Goal: Communication & Community: Ask a question

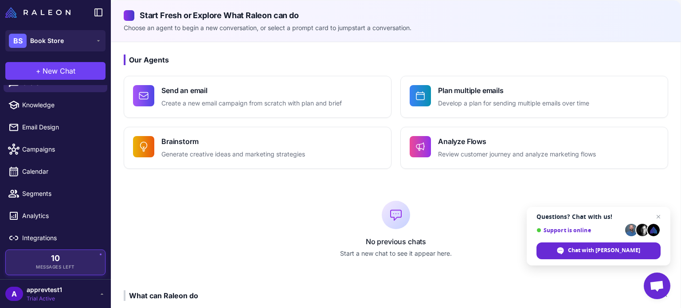
scroll to position [16, 0]
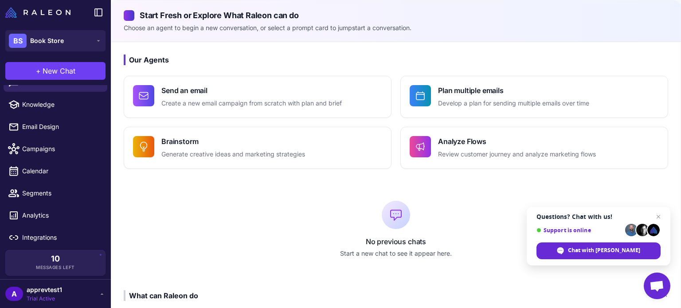
click at [65, 291] on div "A apprevtest1 Trial Active" at bounding box center [55, 294] width 100 height 18
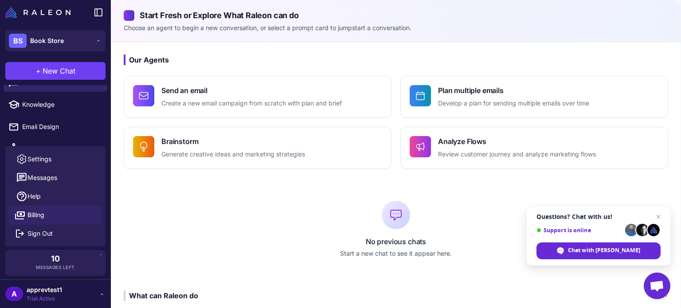
click at [71, 219] on link "Billing" at bounding box center [55, 215] width 93 height 19
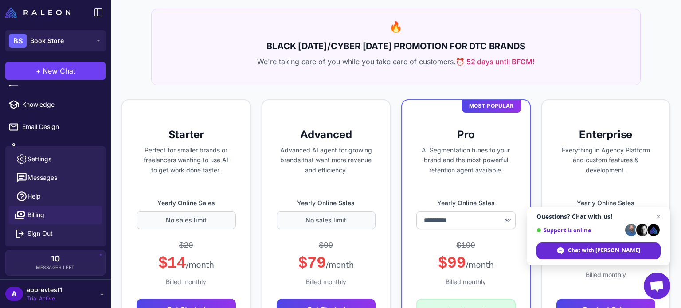
scroll to position [96, 0]
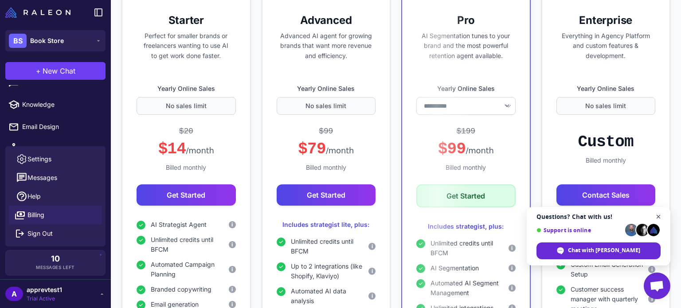
click at [660, 215] on span "Close chat" at bounding box center [658, 216] width 11 height 11
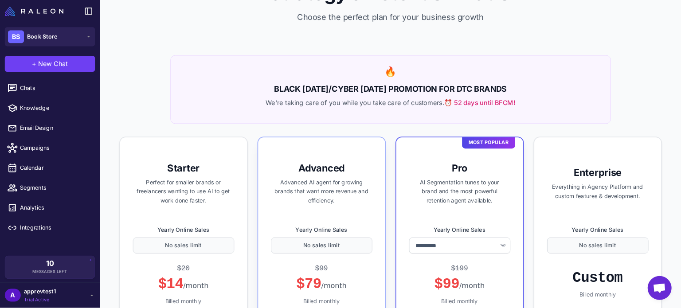
scroll to position [42, 0]
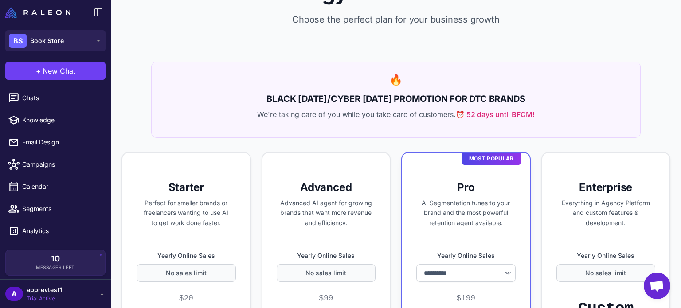
click at [82, 292] on div "A apprevtest1 Trial Active" at bounding box center [55, 294] width 100 height 18
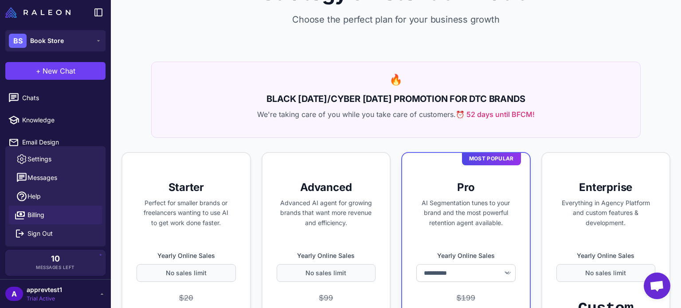
click at [189, 114] on p "We're taking care of you while you take care of customers. ⏰ 52 days until BFCM!" at bounding box center [395, 114] width 467 height 11
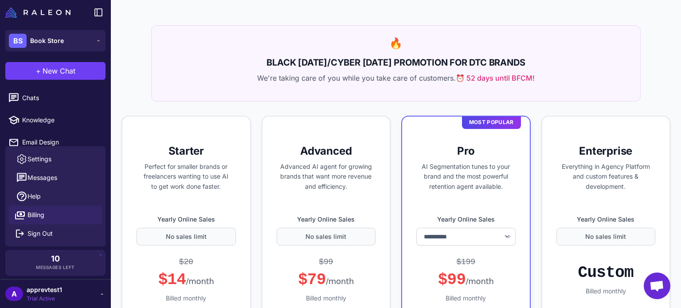
scroll to position [46, 0]
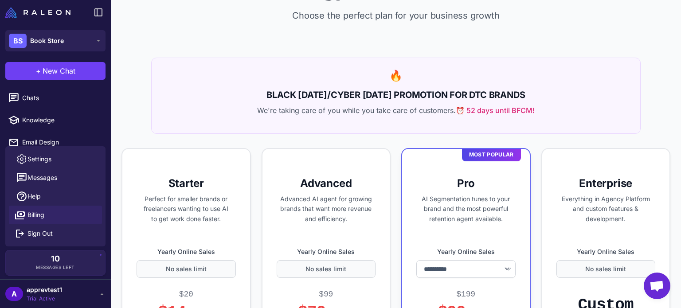
click at [152, 114] on div "🔥 BLACK FRIDAY/CYBER MONDAY PROMOTION FOR DTC BRANDS We're taking care of you w…" at bounding box center [395, 96] width 489 height 76
click at [78, 164] on link "Settings" at bounding box center [55, 159] width 93 height 19
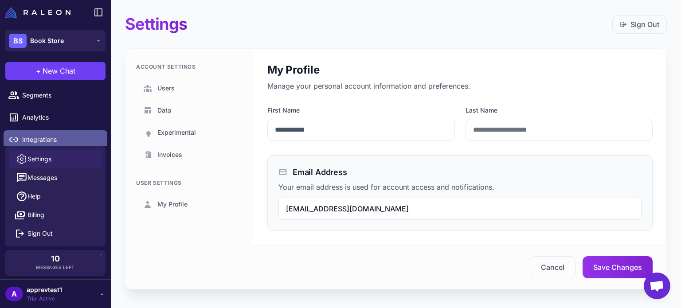
scroll to position [106, 0]
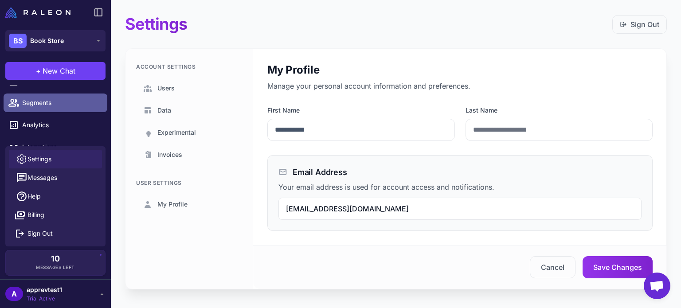
click at [56, 104] on span "Segments" at bounding box center [61, 103] width 78 height 10
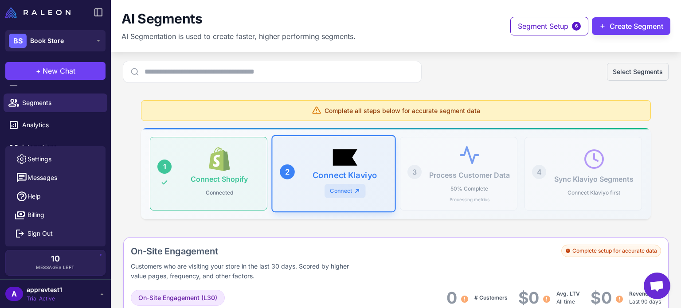
click at [70, 296] on div "A apprevtest1 Trial Active" at bounding box center [55, 294] width 100 height 18
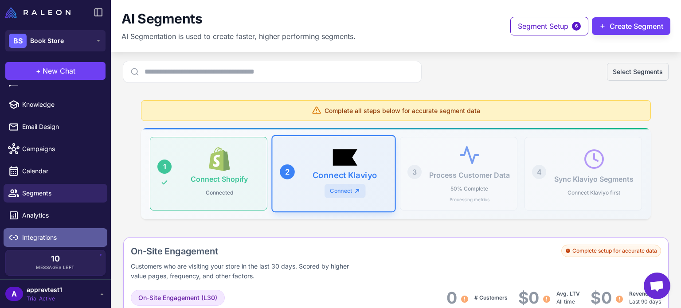
click at [59, 241] on span "Integrations" at bounding box center [61, 238] width 78 height 10
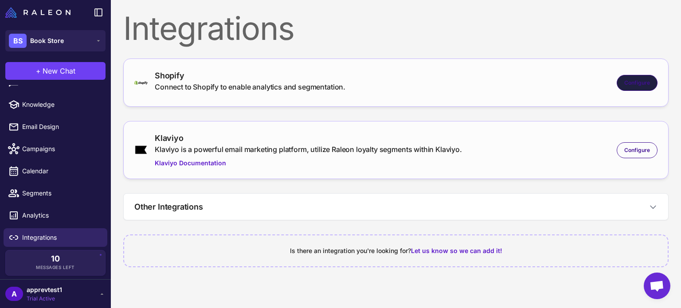
click at [631, 88] on div "Configure" at bounding box center [637, 83] width 41 height 16
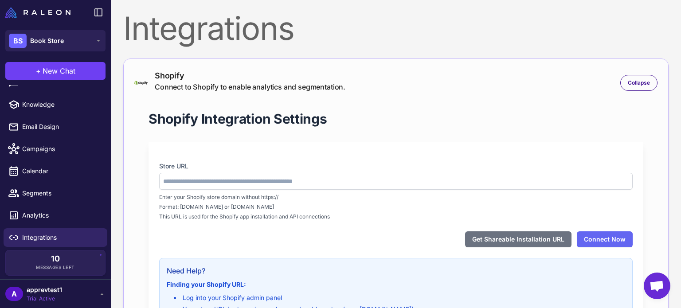
type input "**********"
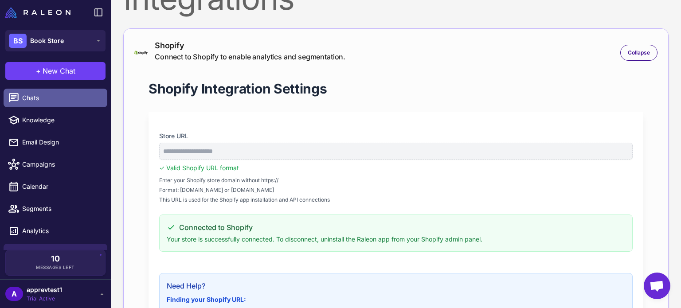
click at [54, 93] on span "Chats" at bounding box center [61, 98] width 78 height 10
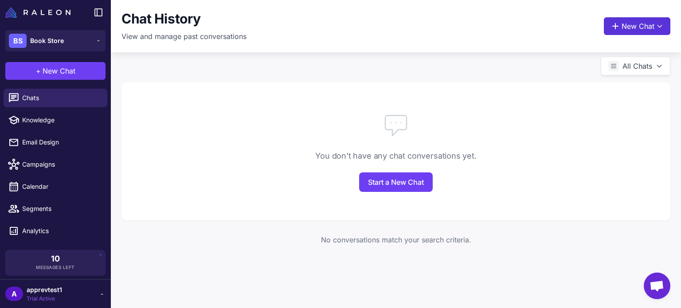
click at [618, 23] on icon at bounding box center [615, 26] width 9 height 9
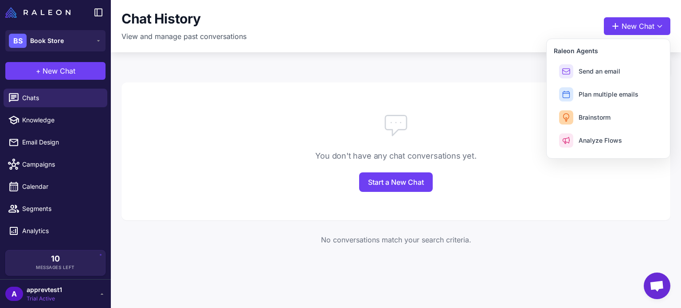
click at [462, 98] on div "You don't have any chat conversations yet. Start a New Chat" at bounding box center [395, 151] width 549 height 138
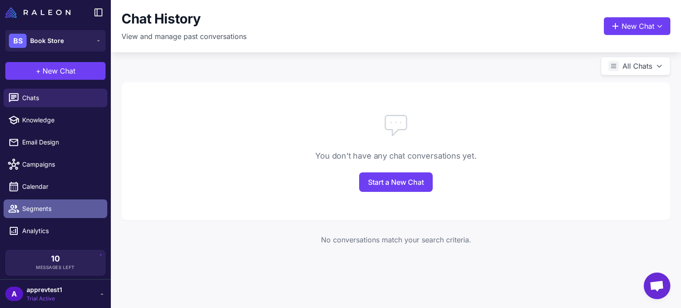
click at [72, 208] on span "Segments" at bounding box center [61, 209] width 78 height 10
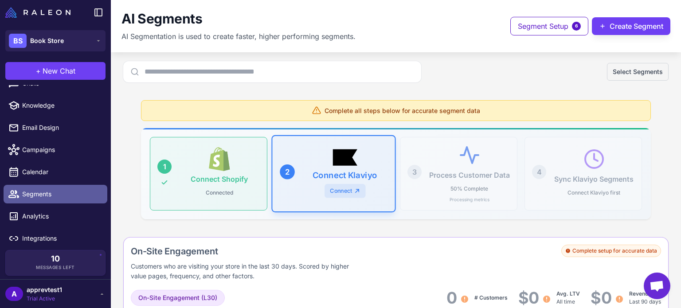
scroll to position [16, 0]
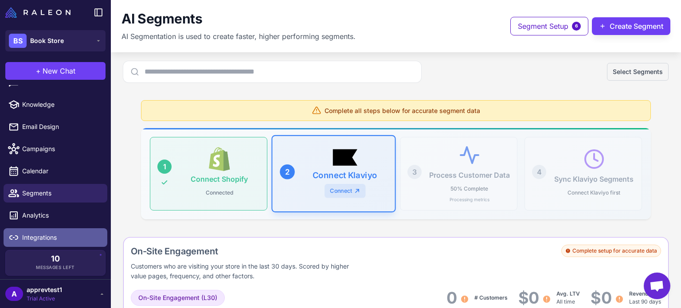
click at [54, 236] on span "Integrations" at bounding box center [61, 238] width 78 height 10
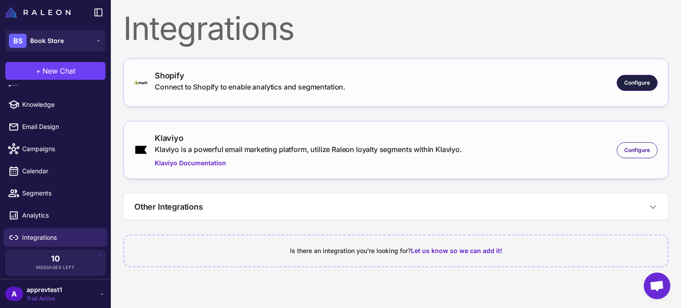
click at [634, 82] on span "Configure" at bounding box center [637, 83] width 26 height 8
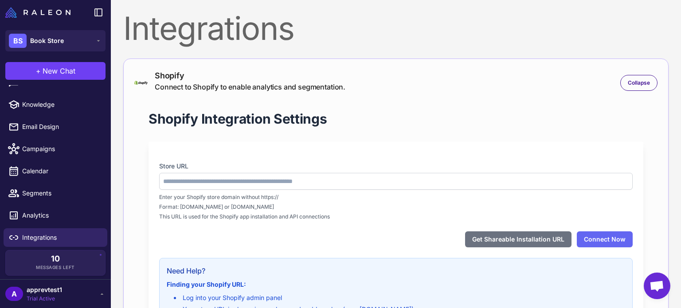
type input "**********"
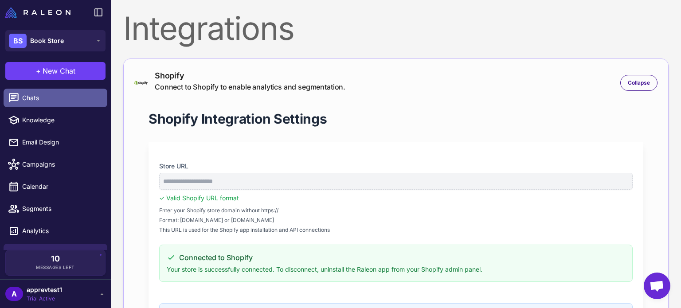
click at [50, 99] on span "Chats" at bounding box center [61, 98] width 78 height 10
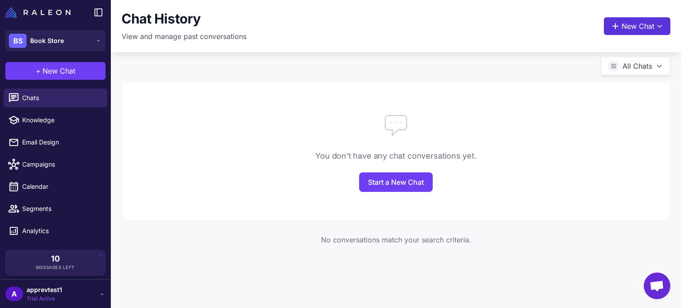
click at [625, 33] on button "New Chat" at bounding box center [637, 26] width 66 height 18
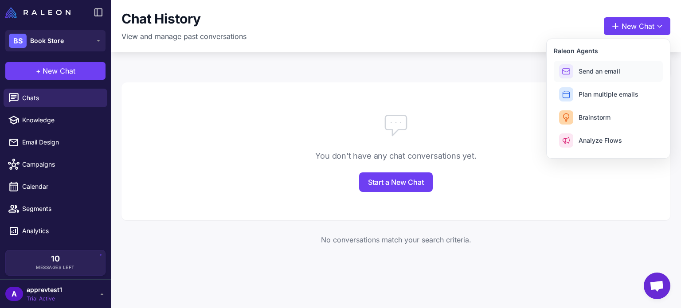
click at [616, 65] on button "Send an email" at bounding box center [608, 71] width 109 height 21
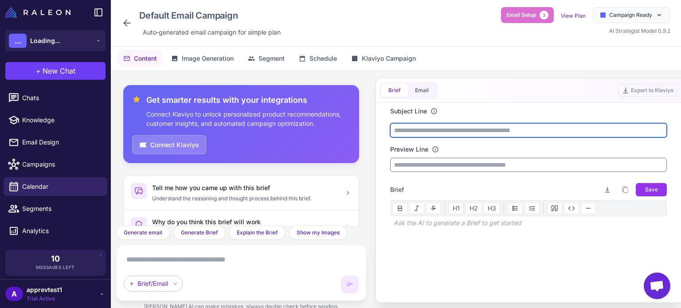
click at [420, 126] on input "text" at bounding box center [528, 130] width 277 height 14
type input "*"
type input "**********"
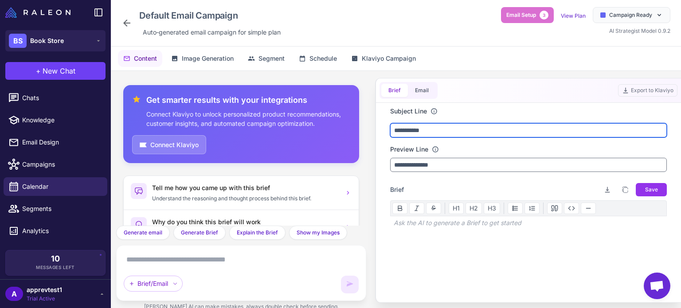
click at [409, 128] on input "**********" at bounding box center [528, 130] width 277 height 14
click at [425, 133] on input "**********" at bounding box center [528, 130] width 277 height 14
type input "**********"
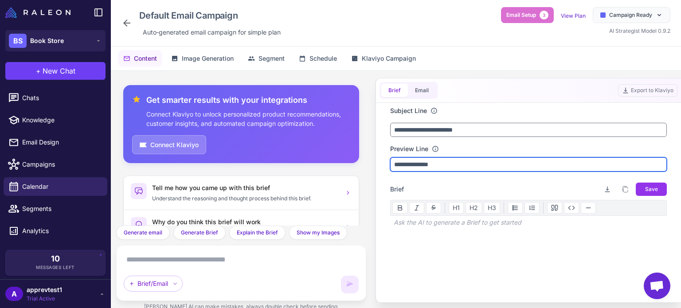
click at [441, 161] on input "**********" at bounding box center [528, 164] width 277 height 14
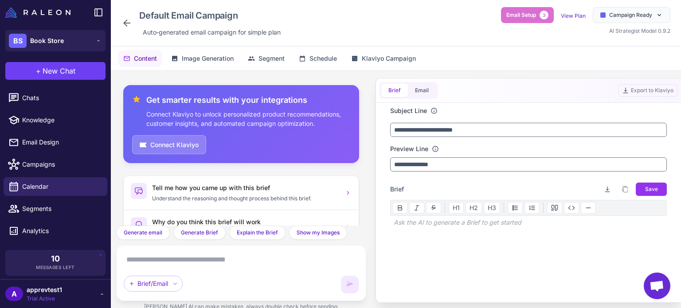
click at [449, 226] on div "Ask the AI to generate a Brief to get started" at bounding box center [528, 222] width 277 height 13
click at [455, 223] on div "Ask the AI to generate a Brief to get started" at bounding box center [528, 222] width 277 height 13
click at [461, 225] on div "Ask the AI to generate a Brief to get started" at bounding box center [528, 222] width 277 height 13
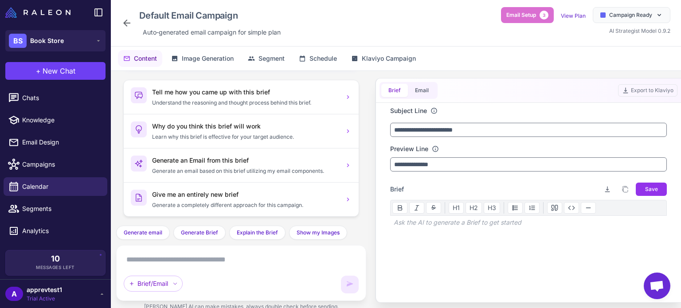
scroll to position [96, 0]
click at [235, 259] on textarea at bounding box center [241, 260] width 235 height 14
click at [643, 188] on button "Save" at bounding box center [651, 189] width 31 height 13
click at [475, 227] on div "Ask the AI to generate a Brief to get started" at bounding box center [528, 222] width 277 height 13
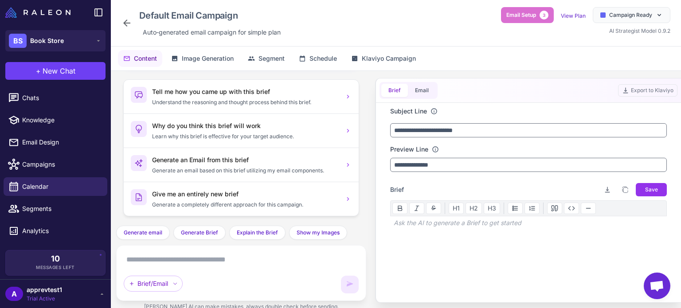
click at [479, 225] on div "Ask the AI to generate a Brief to get started" at bounding box center [528, 222] width 277 height 13
click at [482, 225] on div "Ask the AI to generate a Brief to get started" at bounding box center [528, 222] width 277 height 13
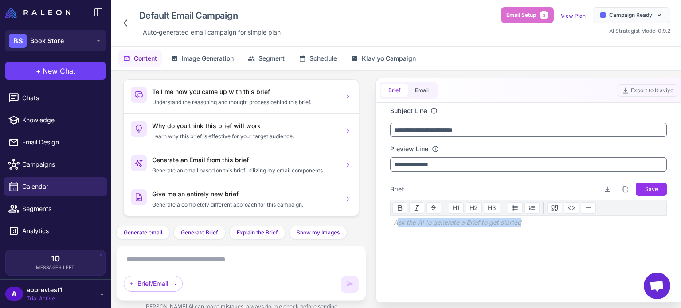
click at [238, 259] on textarea at bounding box center [241, 260] width 235 height 14
click at [617, 11] on div "Campaign Ready" at bounding box center [632, 15] width 78 height 16
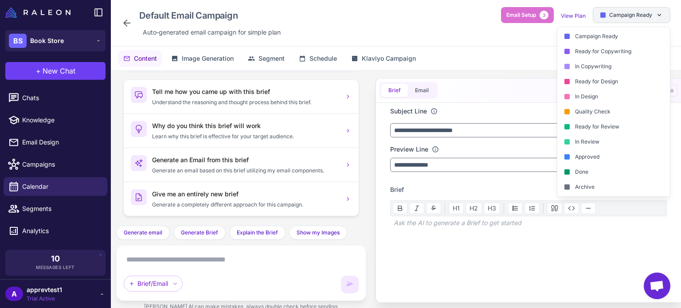
click at [617, 11] on div "Campaign Ready" at bounding box center [632, 15] width 78 height 16
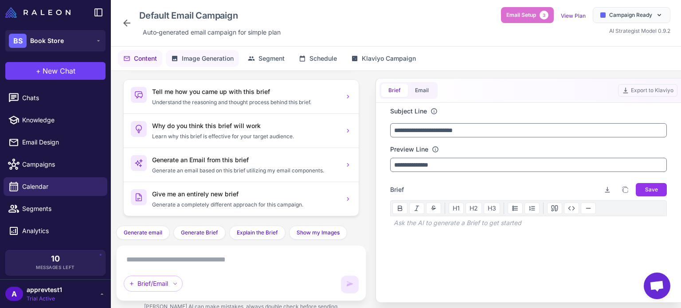
click at [219, 65] on button "Image Generation" at bounding box center [202, 58] width 73 height 17
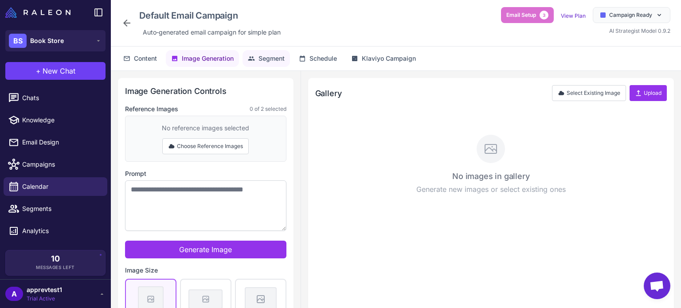
click at [267, 65] on button "Segment" at bounding box center [265, 58] width 47 height 17
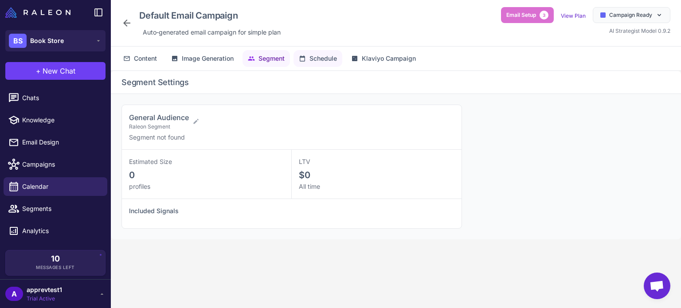
click at [320, 62] on span "Schedule" at bounding box center [322, 59] width 27 height 10
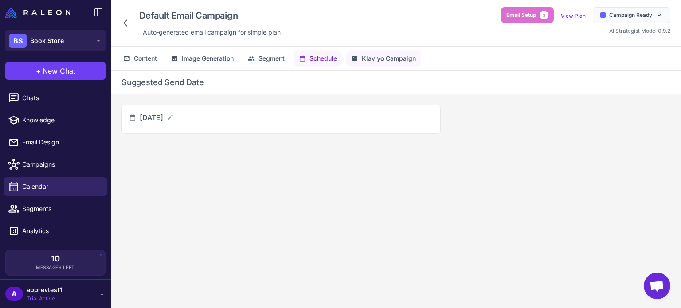
click at [369, 60] on span "Klaviyo Campaign" at bounding box center [389, 59] width 54 height 10
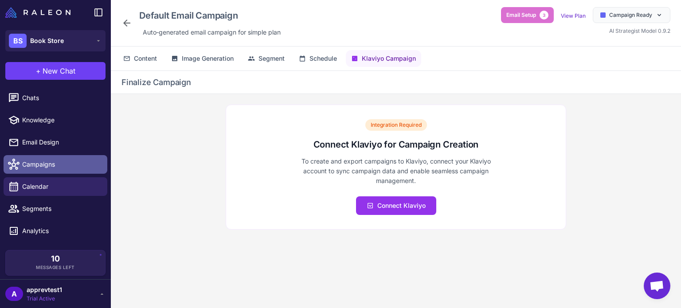
click at [78, 167] on span "Campaigns" at bounding box center [61, 165] width 78 height 10
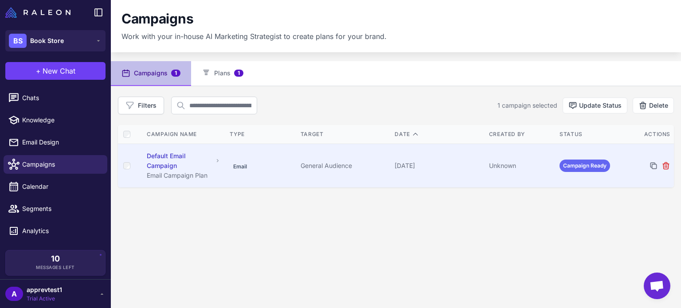
click at [477, 171] on td "October 7, 2025" at bounding box center [438, 166] width 94 height 44
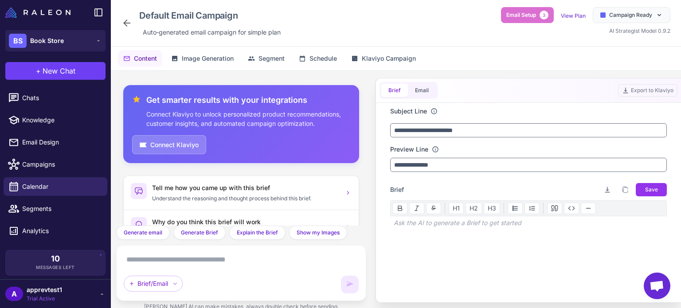
scroll to position [0, 0]
click at [414, 88] on button "Email" at bounding box center [422, 90] width 28 height 13
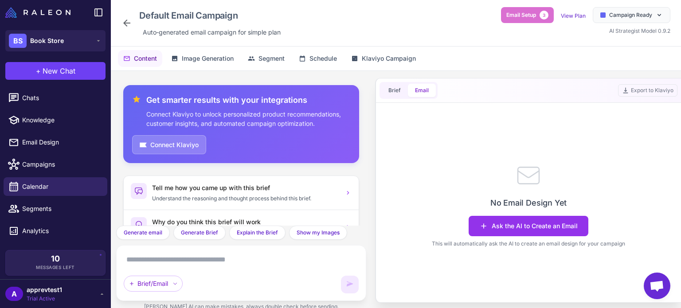
scroll to position [0, 0]
click at [524, 224] on button "Ask the AI to Create an Email" at bounding box center [528, 226] width 120 height 20
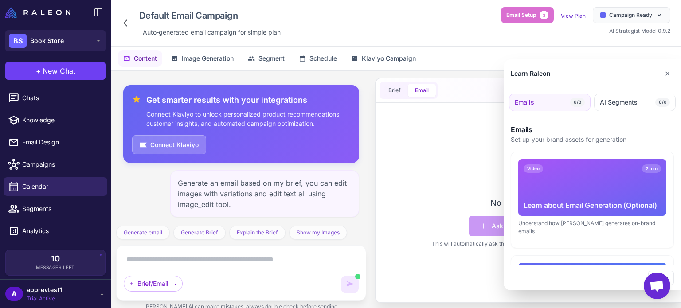
click at [574, 180] on div "Video 2 min Learn about Email Generation (Optional)" at bounding box center [592, 187] width 148 height 57
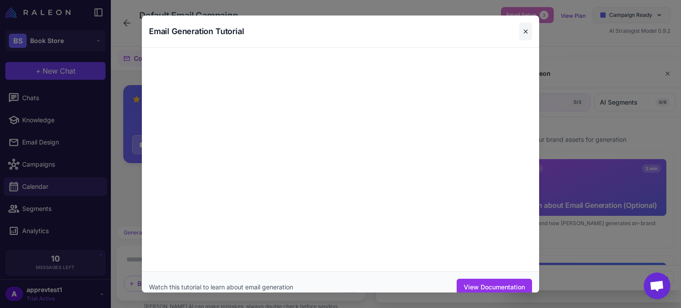
click at [525, 31] on button "✕" at bounding box center [525, 32] width 13 height 18
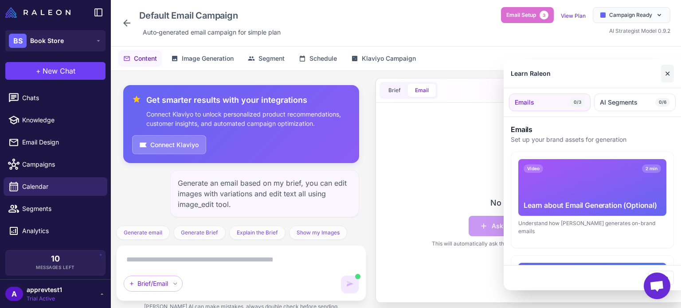
click at [666, 74] on button "✕" at bounding box center [667, 74] width 13 height 18
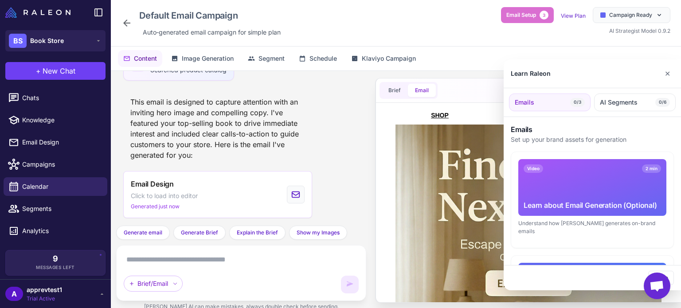
scroll to position [735, 0]
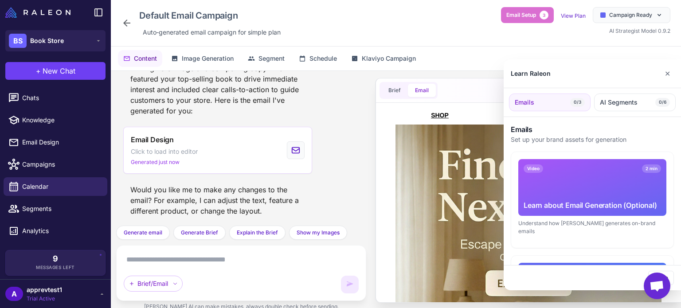
click at [301, 82] on div at bounding box center [340, 154] width 681 height 308
click at [307, 116] on div "This email is designed to capture attention with an inviting hero image and com…" at bounding box center [217, 84] width 189 height 71
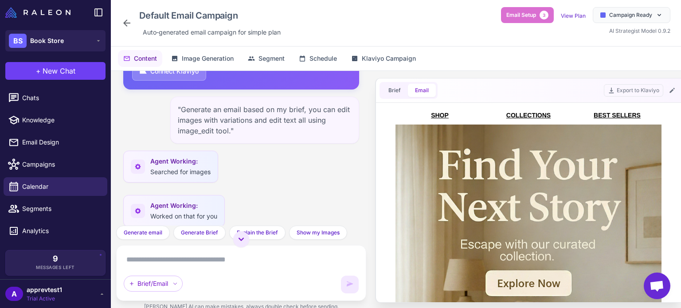
scroll to position [64, 0]
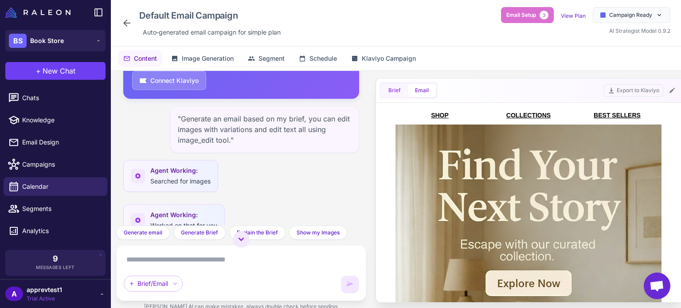
click at [400, 94] on button "Brief" at bounding box center [394, 90] width 27 height 13
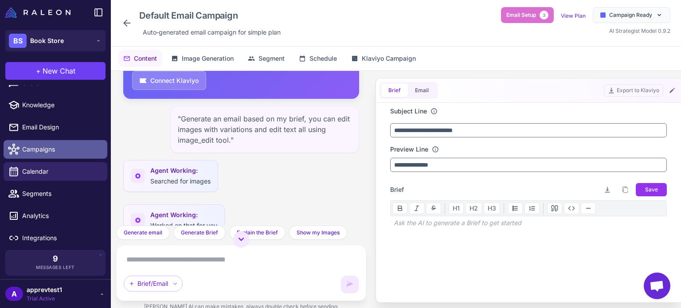
scroll to position [16, 0]
click at [59, 146] on span "Campaigns" at bounding box center [61, 149] width 78 height 10
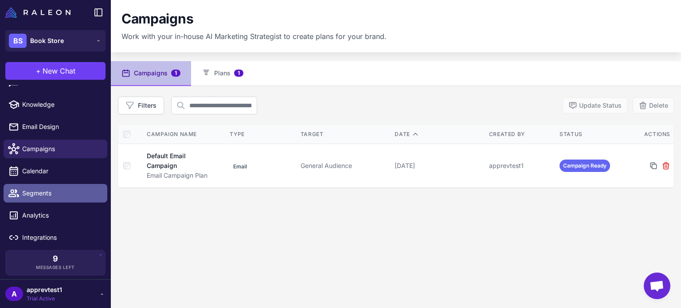
click at [63, 200] on link "Segments" at bounding box center [56, 193] width 104 height 19
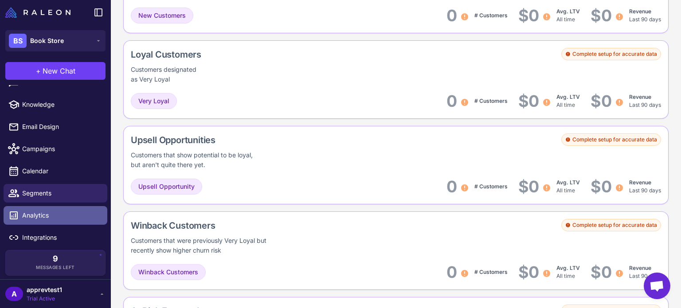
scroll to position [373, 0]
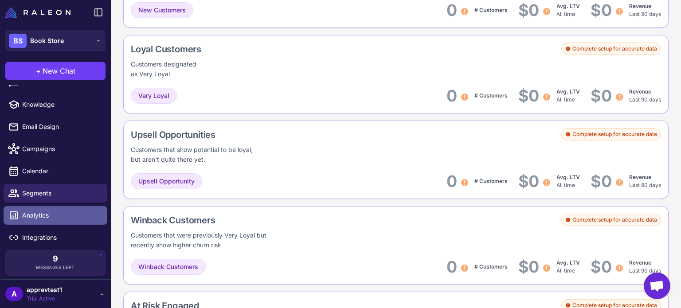
click at [74, 220] on span "Analytics" at bounding box center [61, 216] width 78 height 10
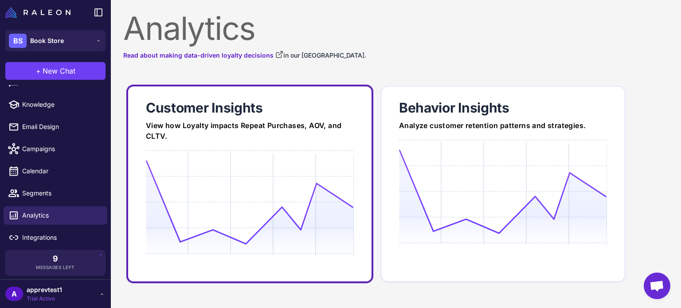
click at [288, 216] on icon at bounding box center [249, 202] width 207 height 85
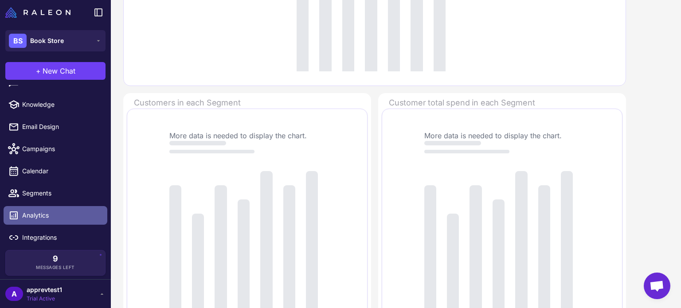
scroll to position [252, 0]
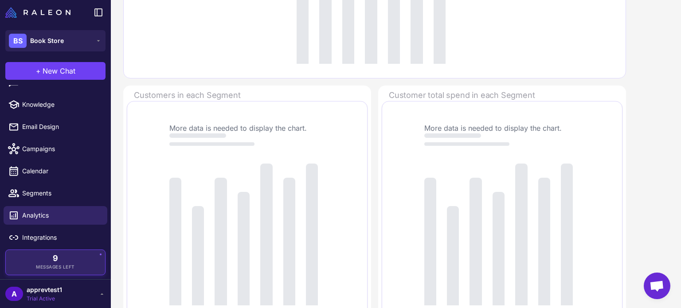
click at [70, 259] on div "9 Messages Left" at bounding box center [55, 262] width 87 height 16
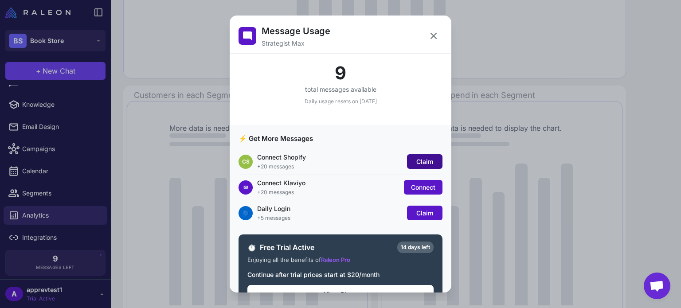
click at [421, 155] on button "Claim" at bounding box center [424, 161] width 35 height 15
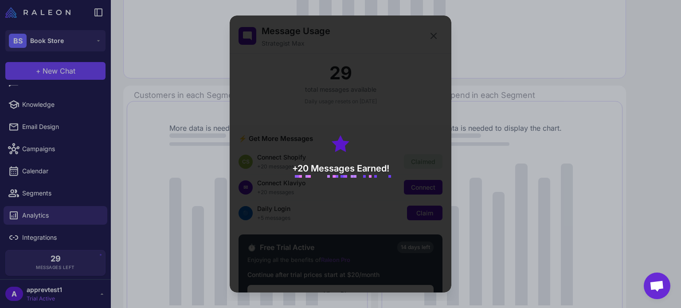
click at [430, 39] on div "+20 Messages Earned!" at bounding box center [341, 154] width 222 height 277
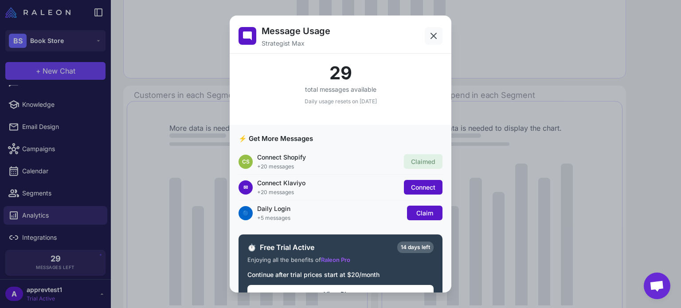
click at [432, 40] on icon at bounding box center [433, 36] width 11 height 11
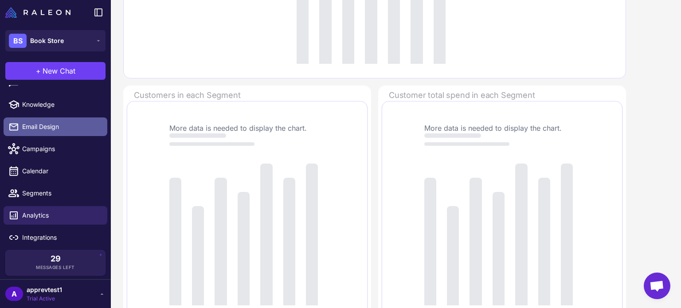
scroll to position [0, 0]
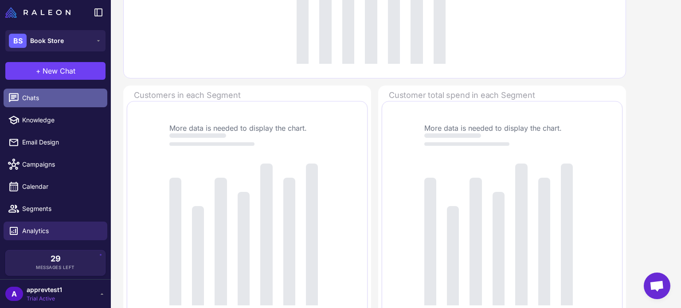
click at [56, 97] on span "Chats" at bounding box center [61, 98] width 78 height 10
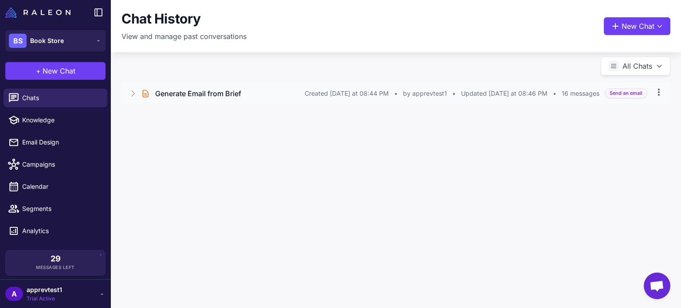
click at [656, 94] on icon at bounding box center [658, 92] width 9 height 9
click at [621, 155] on div "Chat History View and manage past conversations New Chat All Chats Brief Chat G…" at bounding box center [396, 154] width 570 height 308
click at [133, 89] on icon at bounding box center [133, 93] width 9 height 9
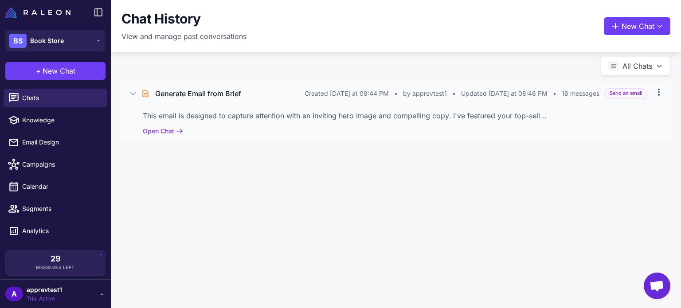
click at [657, 94] on icon at bounding box center [658, 92] width 9 height 9
click at [359, 108] on div "This email is designed to capture attention with an inviting hero image and com…" at bounding box center [395, 123] width 549 height 37
click at [254, 96] on div "Generate Email from Brief" at bounding box center [229, 93] width 149 height 11
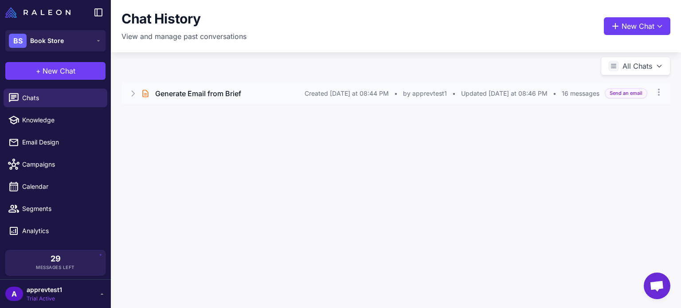
click at [214, 100] on div "Brief Chat Generate Email from Brief Created Today at 08:44 PM • by apprevtest1…" at bounding box center [395, 93] width 549 height 22
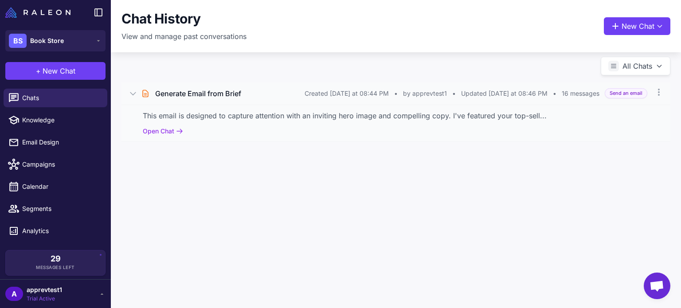
click at [215, 96] on h3 "Generate Email from Brief" at bounding box center [198, 93] width 86 height 11
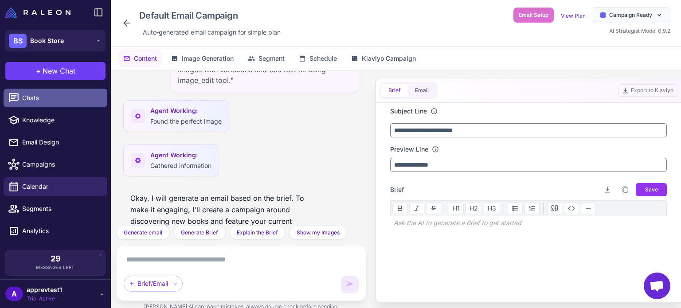
scroll to position [650, 0]
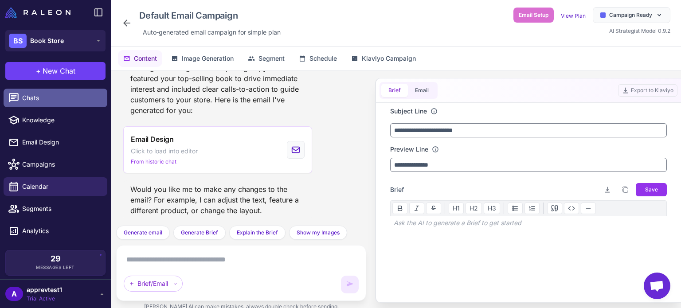
click at [47, 97] on span "Chats" at bounding box center [61, 98] width 78 height 10
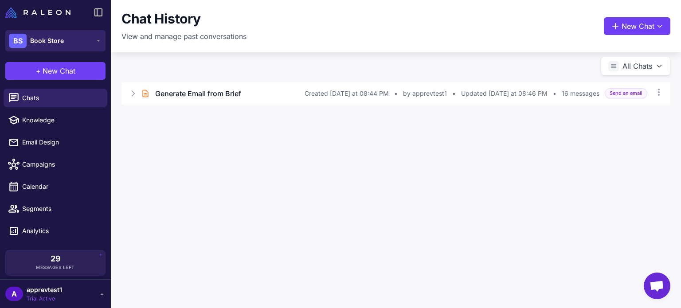
click at [81, 44] on button "BS Book Store" at bounding box center [55, 40] width 100 height 21
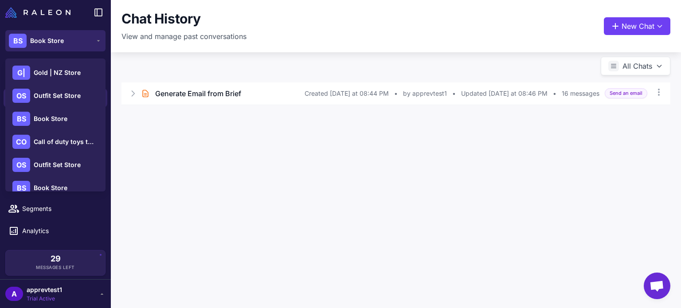
click at [77, 39] on button "BS Book Store" at bounding box center [55, 40] width 100 height 21
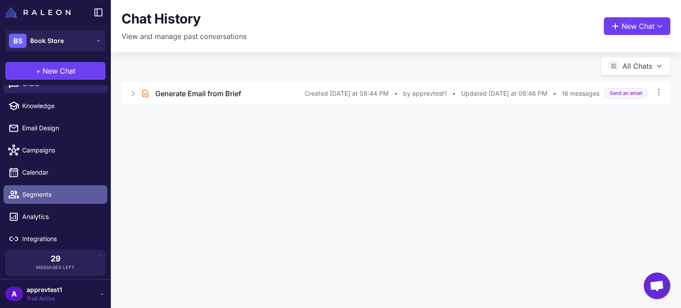
scroll to position [16, 0]
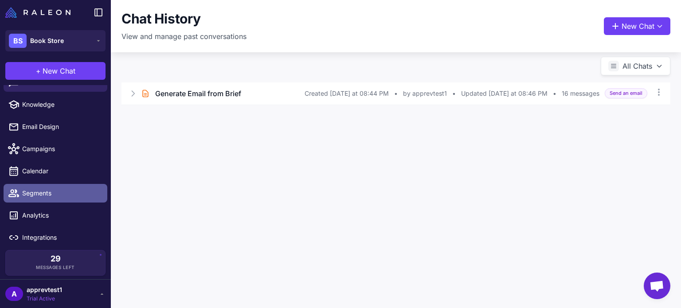
click at [43, 201] on link "Segments" at bounding box center [56, 193] width 104 height 19
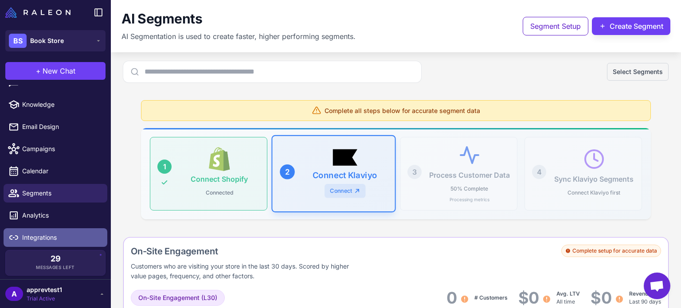
click at [77, 234] on span "Integrations" at bounding box center [61, 238] width 78 height 10
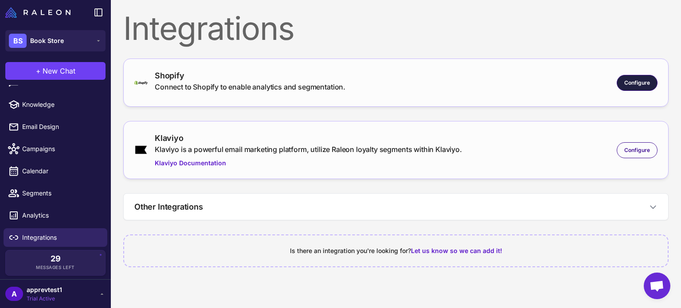
click at [645, 86] on span "Configure" at bounding box center [637, 83] width 26 height 8
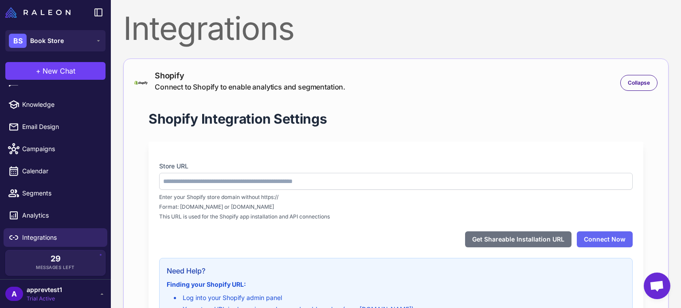
type input "**********"
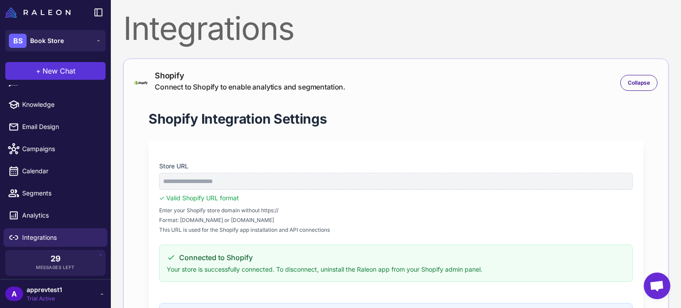
click at [90, 79] on button "+ New Chat" at bounding box center [55, 71] width 100 height 18
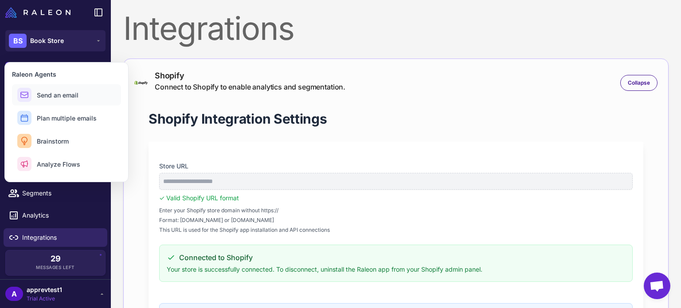
click at [92, 91] on button "Send an email" at bounding box center [66, 94] width 109 height 21
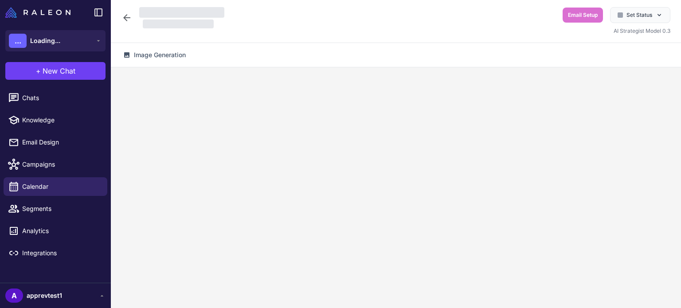
click at [94, 74] on button "+ New Chat" at bounding box center [55, 71] width 100 height 18
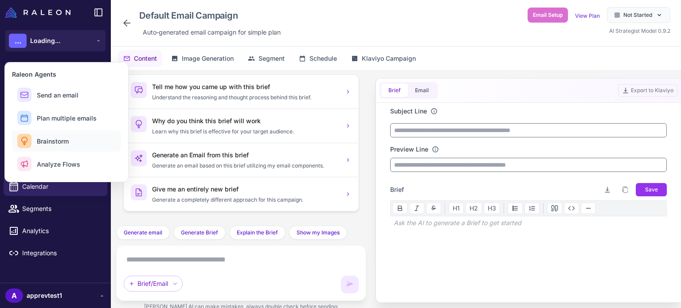
click at [74, 144] on button "Brainstorm" at bounding box center [66, 140] width 109 height 21
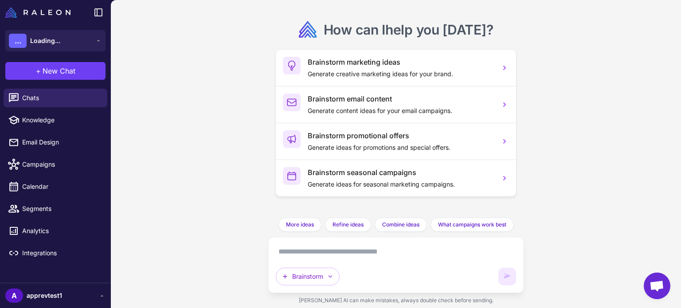
click at [352, 257] on textarea at bounding box center [396, 252] width 240 height 14
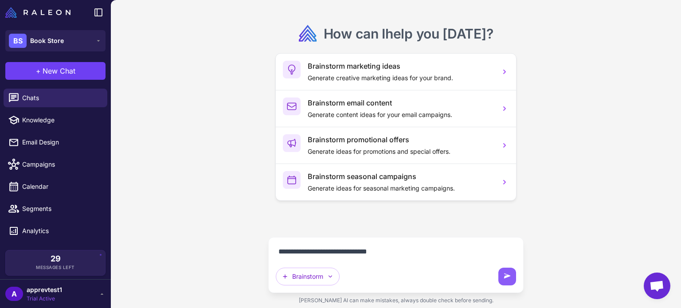
scroll to position [73, 0]
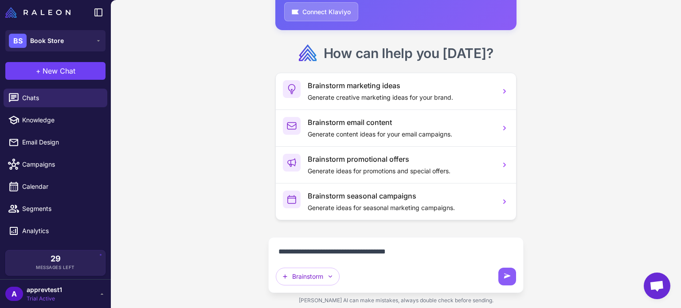
type textarea "**********"
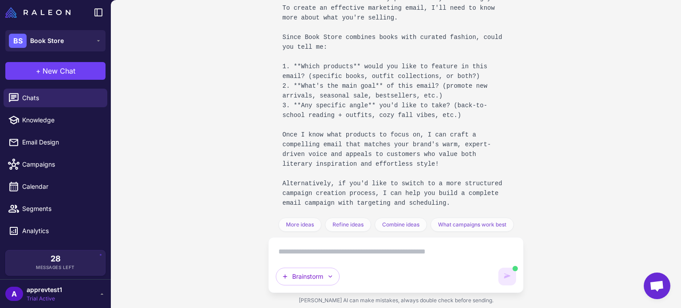
scroll to position [273, 0]
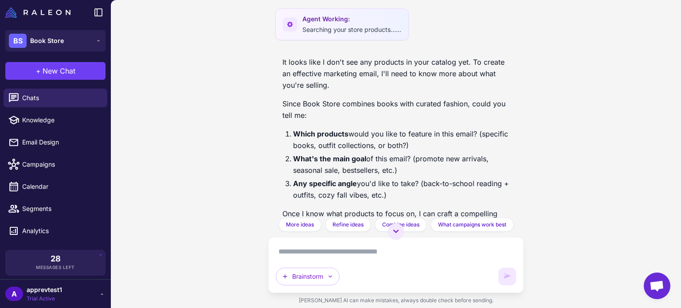
scroll to position [203, 0]
drag, startPoint x: 303, startPoint y: 104, endPoint x: 357, endPoint y: 99, distance: 53.9
click at [369, 105] on p "Since Book Store combines books with curated fashion, could you tell me:" at bounding box center [395, 109] width 227 height 23
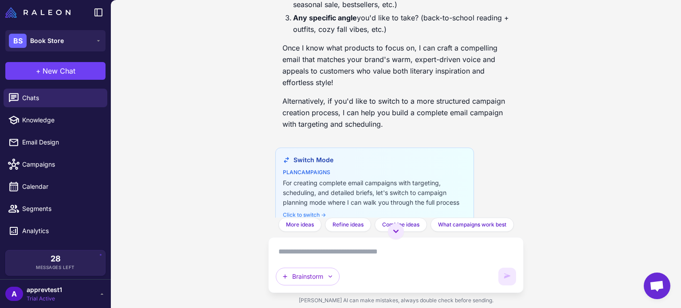
scroll to position [441, 0]
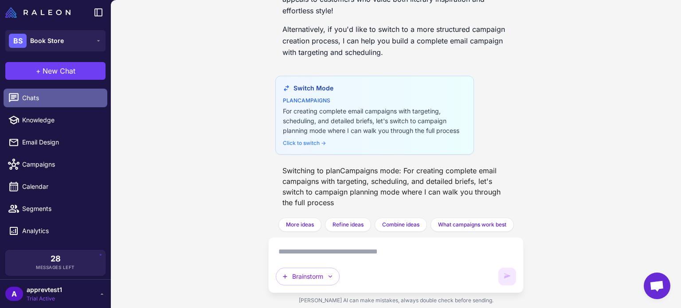
click at [64, 103] on link "Chats" at bounding box center [56, 98] width 104 height 19
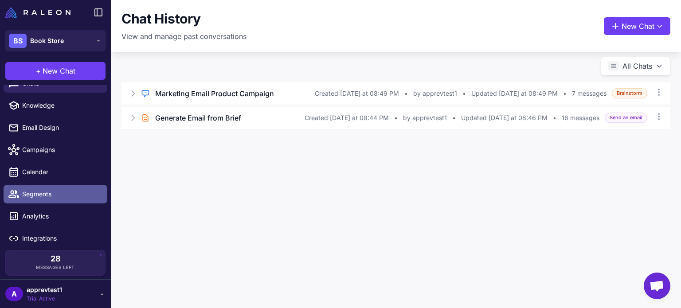
scroll to position [16, 0]
click at [45, 192] on span "Segments" at bounding box center [61, 193] width 78 height 10
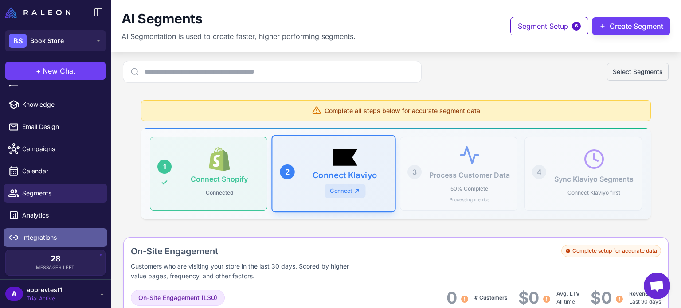
click at [75, 241] on span "Integrations" at bounding box center [61, 238] width 78 height 10
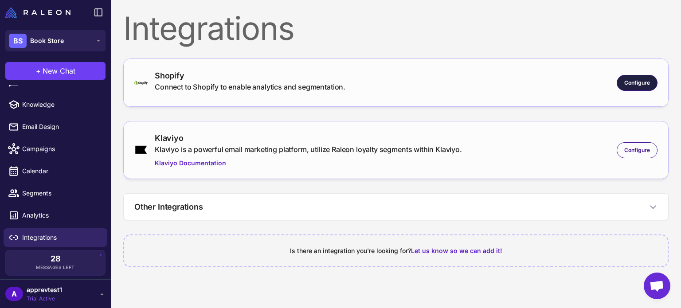
click at [627, 78] on div "Configure" at bounding box center [637, 83] width 41 height 16
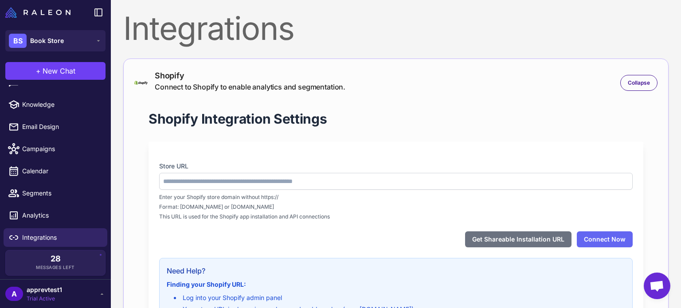
type input "**********"
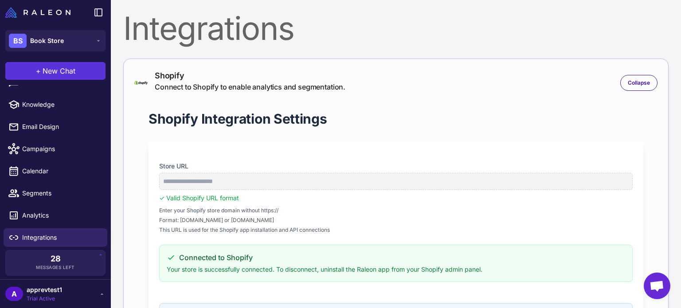
click at [79, 74] on button "+ New Chat" at bounding box center [55, 71] width 100 height 18
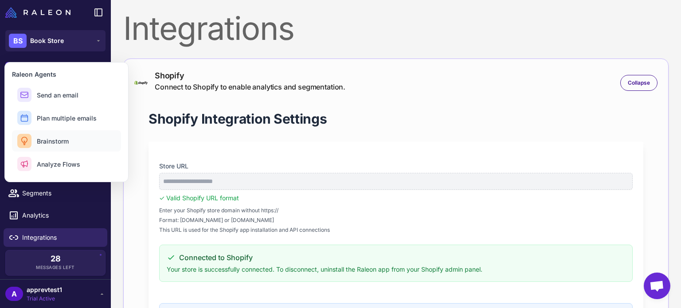
click at [78, 140] on button "Brainstorm" at bounding box center [66, 140] width 109 height 21
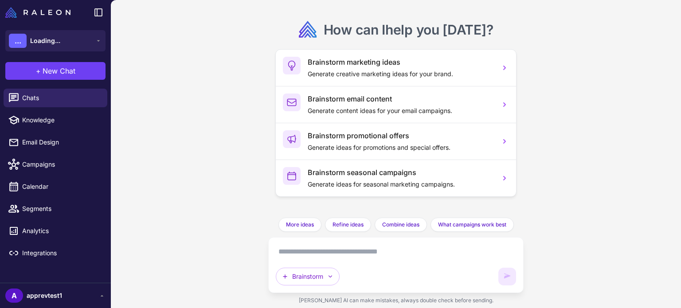
click at [371, 254] on textarea at bounding box center [396, 252] width 240 height 14
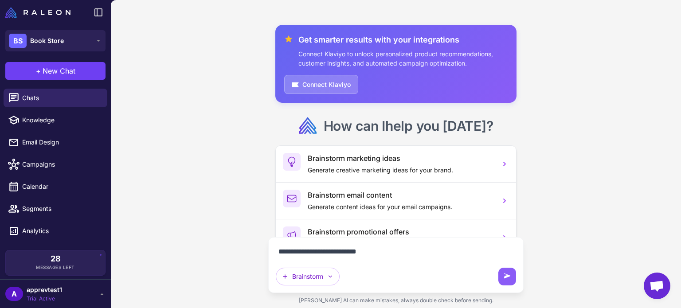
scroll to position [73, 0]
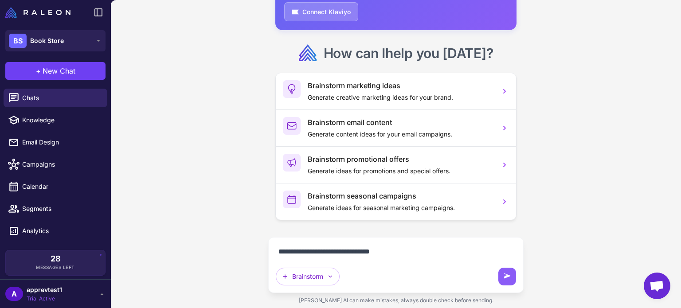
type textarea "**********"
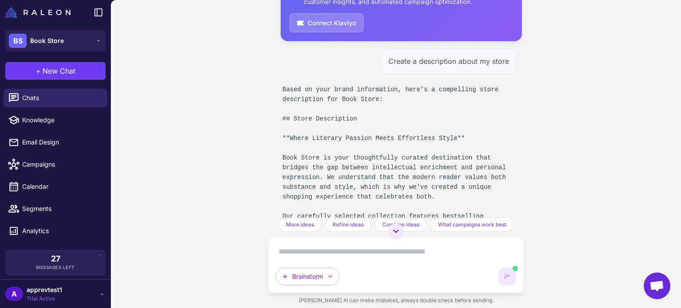
scroll to position [43, 0]
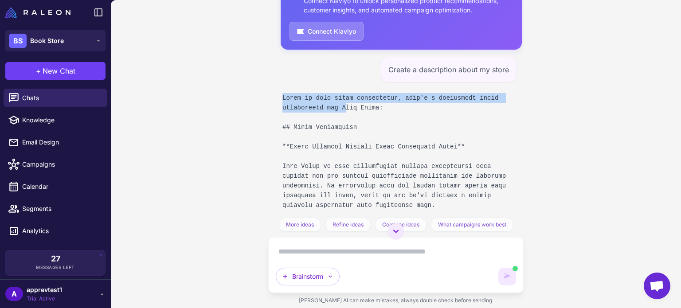
drag, startPoint x: 384, startPoint y: 105, endPoint x: 349, endPoint y: 108, distance: 35.1
click at [348, 108] on div at bounding box center [395, 215] width 227 height 244
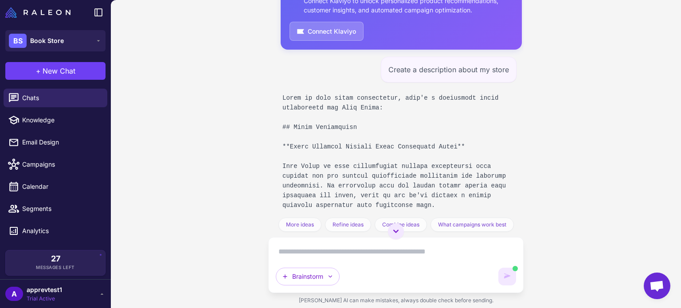
click at [349, 108] on div at bounding box center [395, 220] width 227 height 254
click at [349, 108] on div at bounding box center [395, 229] width 227 height 273
click at [349, 108] on div at bounding box center [395, 239] width 227 height 293
drag, startPoint x: 340, startPoint y: 108, endPoint x: 379, endPoint y: 105, distance: 40.0
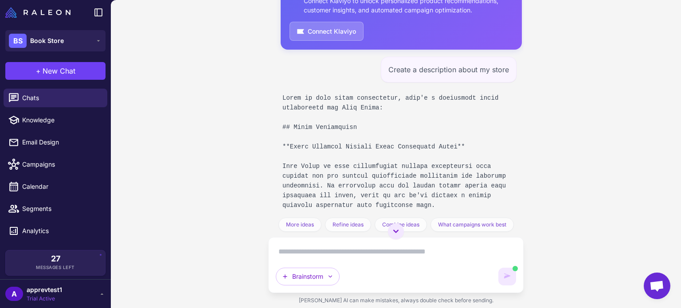
click at [382, 107] on div at bounding box center [395, 249] width 227 height 312
click at [379, 105] on div at bounding box center [395, 263] width 227 height 341
click at [385, 105] on div at bounding box center [395, 298] width 227 height 410
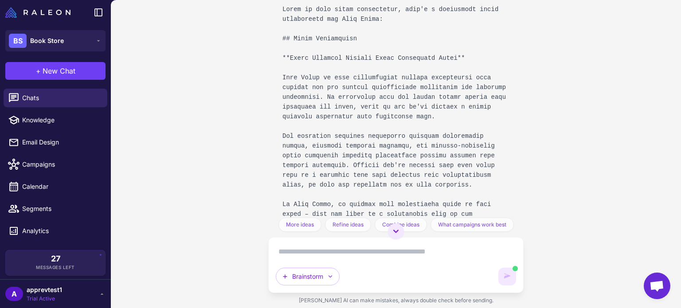
scroll to position [366, 0]
